Goal: Task Accomplishment & Management: Manage account settings

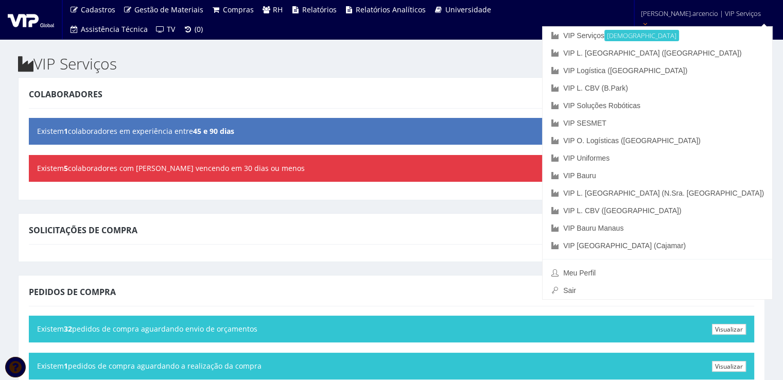
click at [736, 19] on link "anderson.arcencio | VIP Serviços" at bounding box center [705, 18] width 136 height 36
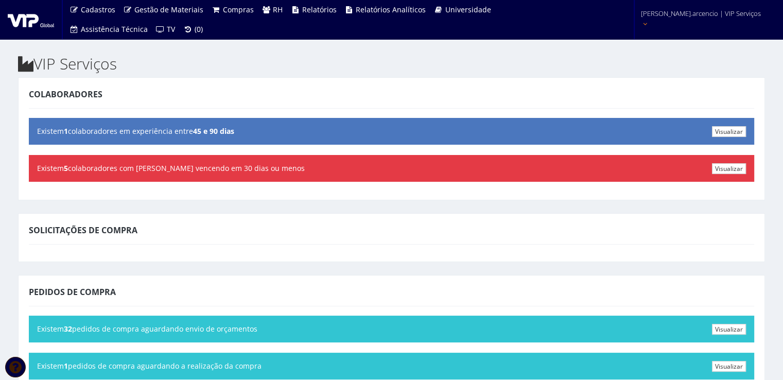
click at [736, 19] on link "anderson.arcencio | VIP Serviços" at bounding box center [705, 18] width 136 height 36
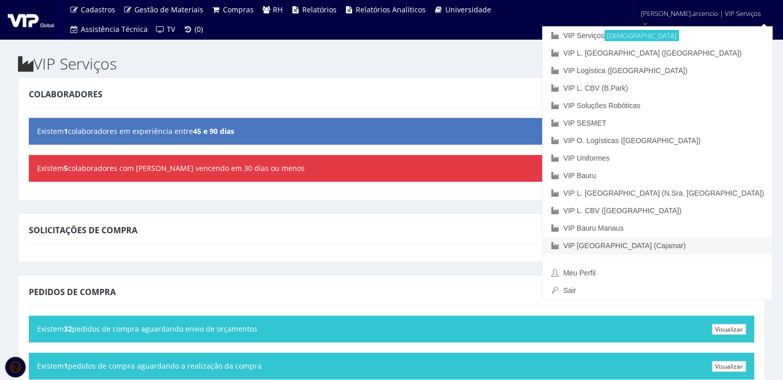
click at [655, 248] on link "VIP [GEOGRAPHIC_DATA] (Cajamar)" at bounding box center [656, 245] width 229 height 17
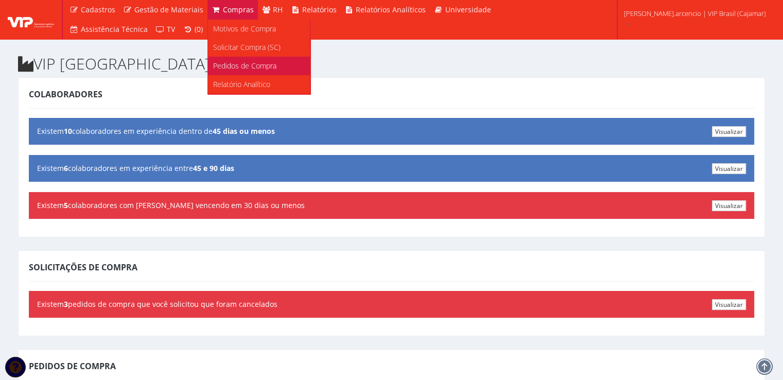
click at [247, 65] on span "Pedidos de Compra" at bounding box center [244, 66] width 63 height 10
